Goal: Find specific page/section: Find specific page/section

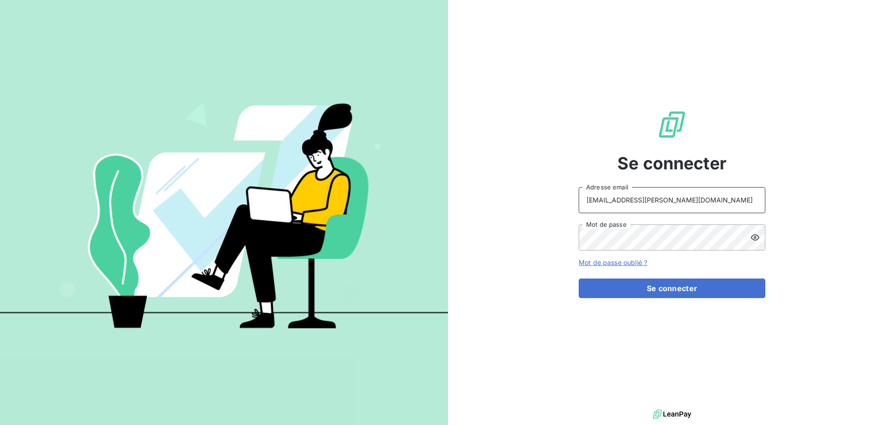
click at [661, 188] on input "[EMAIL_ADDRESS][PERSON_NAME][DOMAIN_NAME]" at bounding box center [672, 200] width 187 height 26
type input "[EMAIL_ADDRESS][PERSON_NAME][DOMAIN_NAME]"
click at [691, 289] on button "Se connecter" at bounding box center [672, 289] width 187 height 20
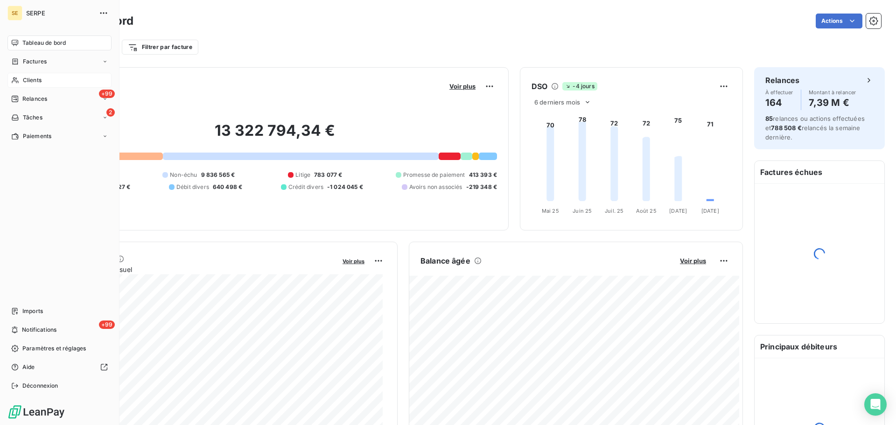
click at [25, 77] on span "Clients" at bounding box center [32, 80] width 19 height 8
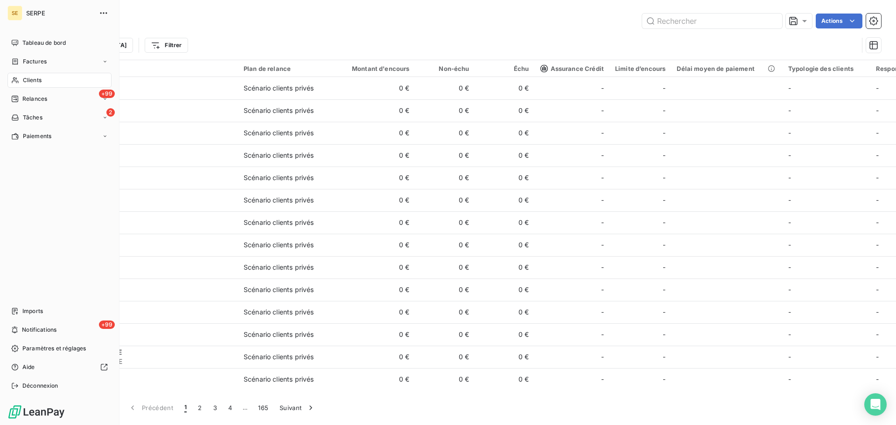
click at [30, 82] on span "Clients" at bounding box center [32, 80] width 19 height 8
